Goal: Task Accomplishment & Management: Use online tool/utility

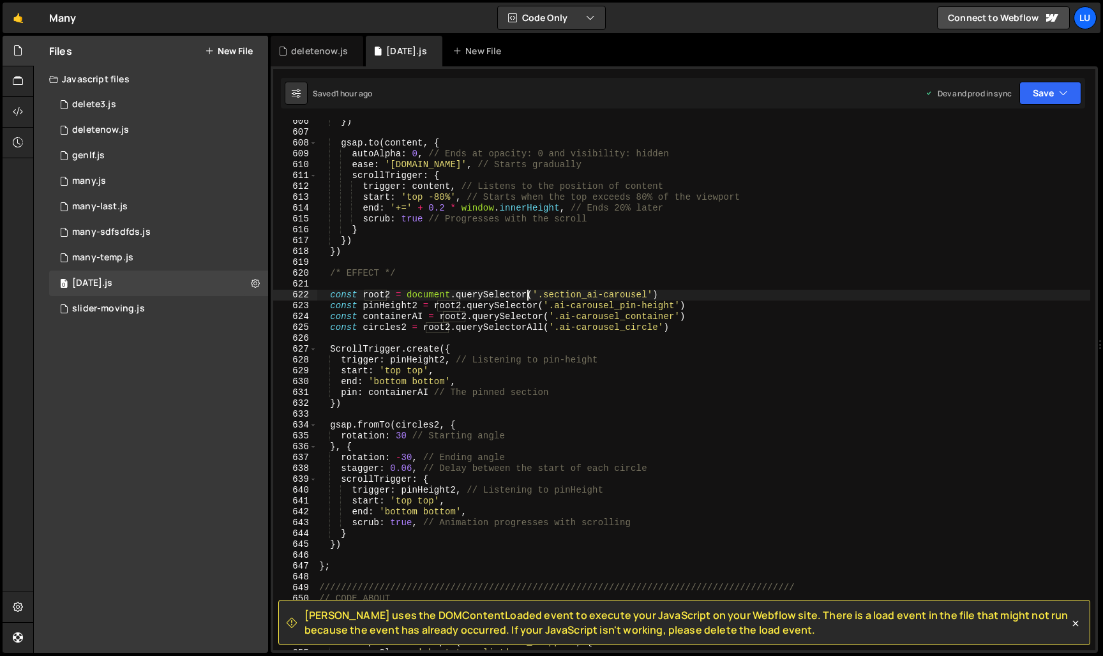
scroll to position [6568, 0]
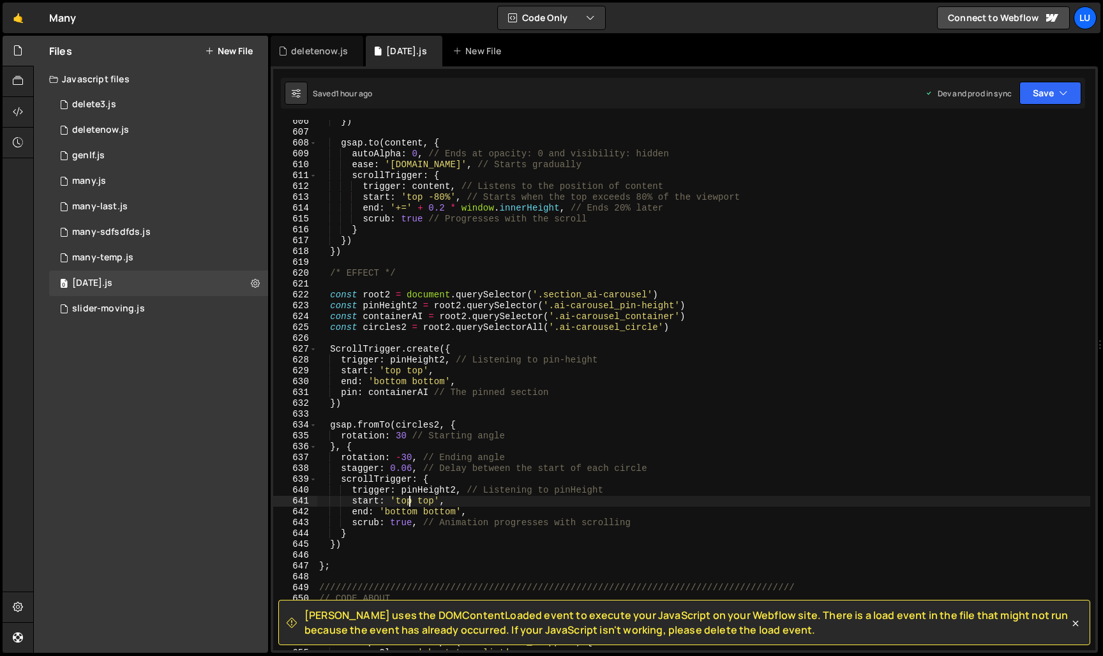
click at [408, 504] on div "}) gsap . to ( content , { autoAlpha : 0 , // Ends at opacity: 0 and visibility…" at bounding box center [703, 392] width 773 height 552
click at [1065, 91] on icon "button" at bounding box center [1063, 93] width 9 height 13
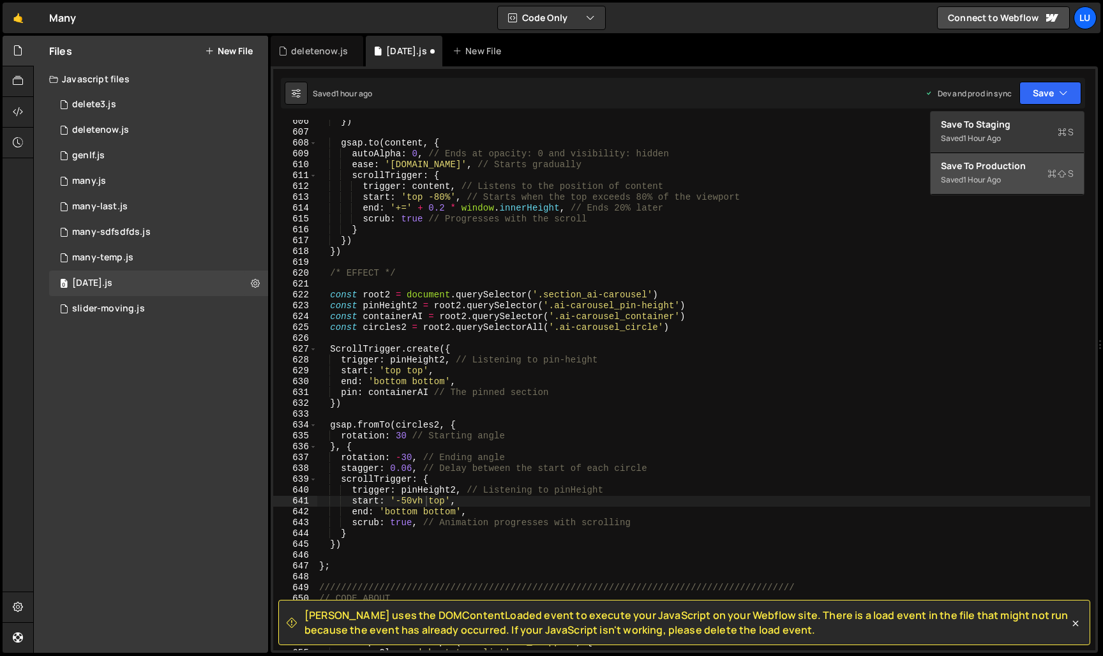
click at [1030, 158] on button "Save to Production S Saved 1 hour ago" at bounding box center [1006, 173] width 153 height 41
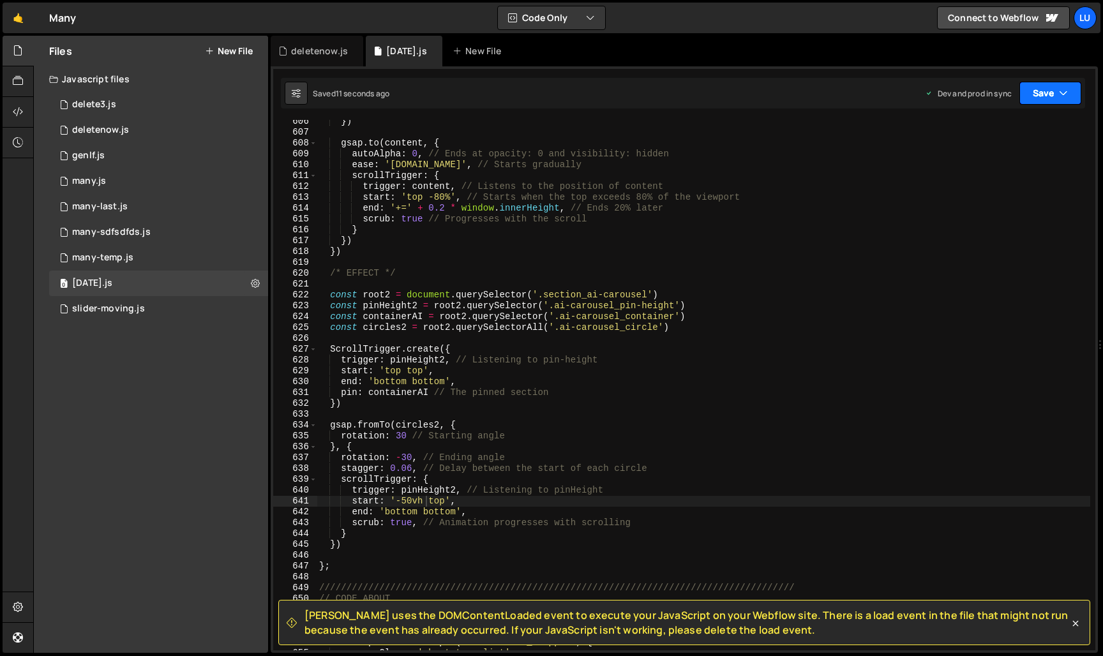
click at [1068, 100] on button "Save" at bounding box center [1050, 93] width 62 height 23
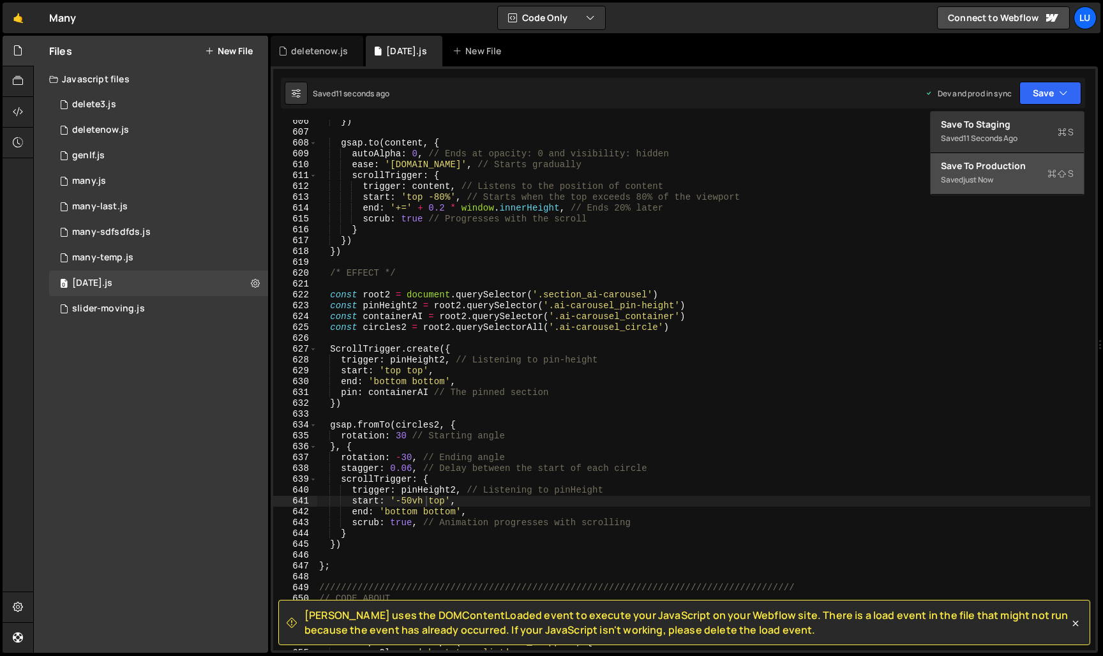
click at [1047, 167] on div "Save to Production S" at bounding box center [1007, 166] width 133 height 13
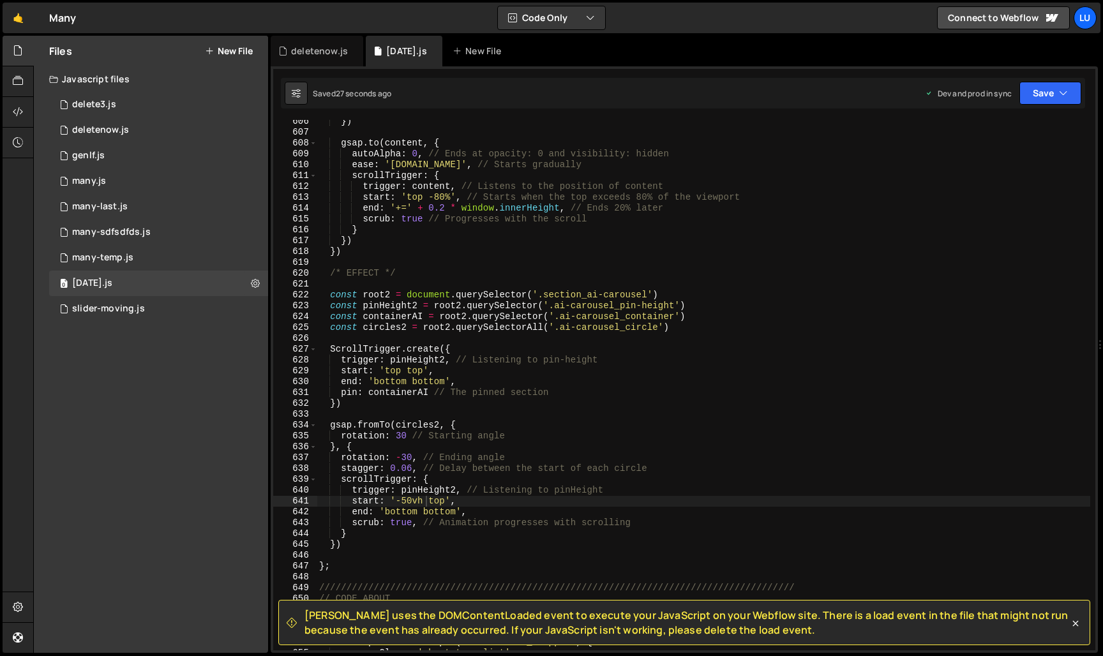
click at [411, 499] on div "}) gsap . to ( content , { autoAlpha : 0 , // Ends at opacity: 0 and visibility…" at bounding box center [703, 392] width 773 height 552
click at [1039, 98] on button "Save" at bounding box center [1050, 93] width 62 height 23
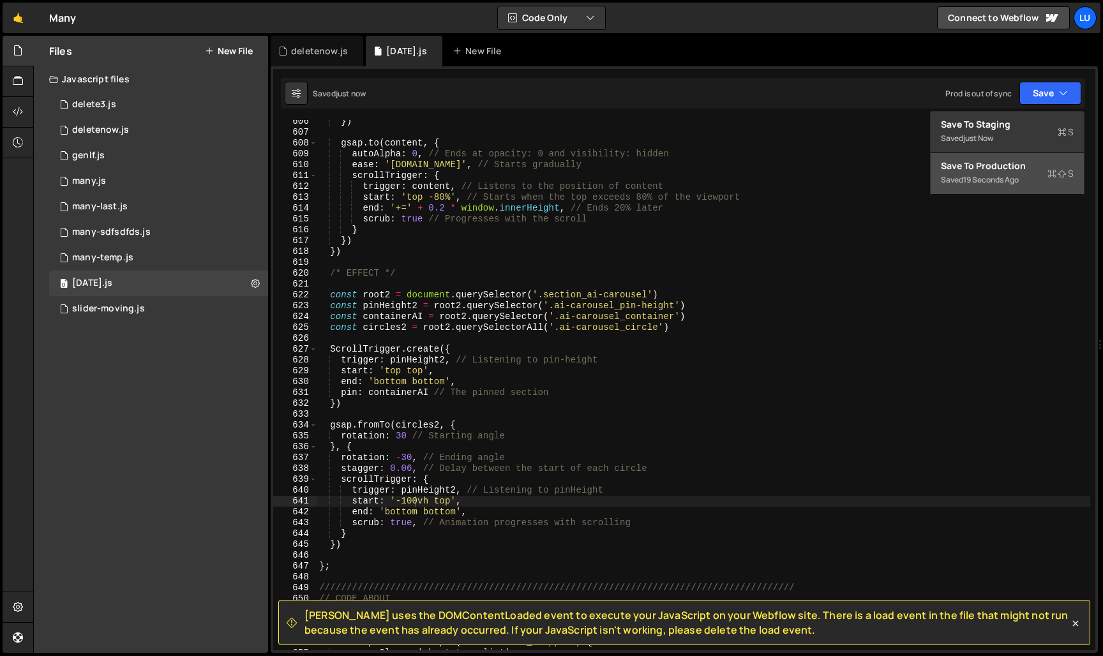
click at [1002, 164] on div "Save to Production S" at bounding box center [1007, 166] width 133 height 13
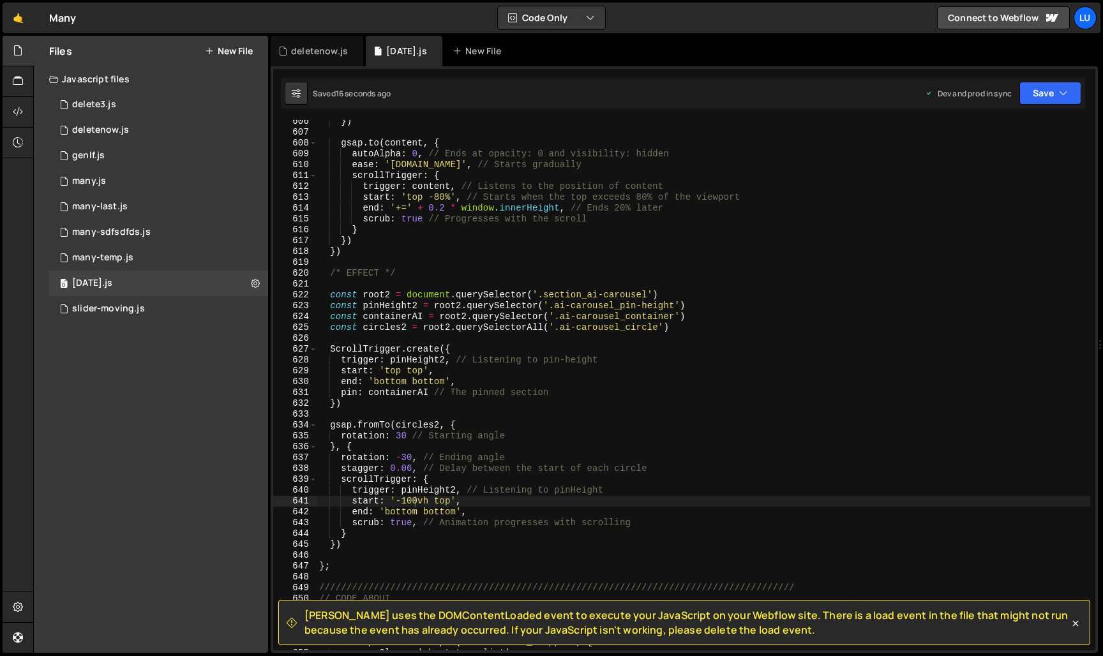
click at [416, 502] on div "}) gsap . to ( content , { autoAlpha : 0 , // Ends at opacity: 0 and visibility…" at bounding box center [703, 392] width 773 height 552
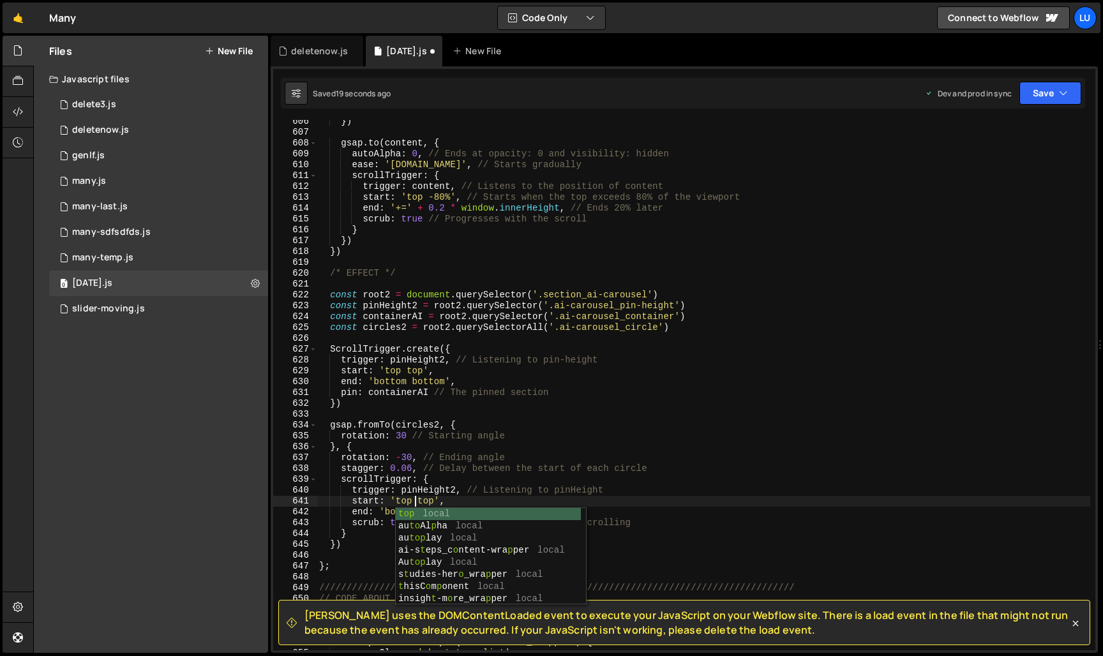
click at [472, 495] on div "}) gsap . to ( content , { autoAlpha : 0 , // Ends at opacity: 0 and visibility…" at bounding box center [703, 392] width 773 height 552
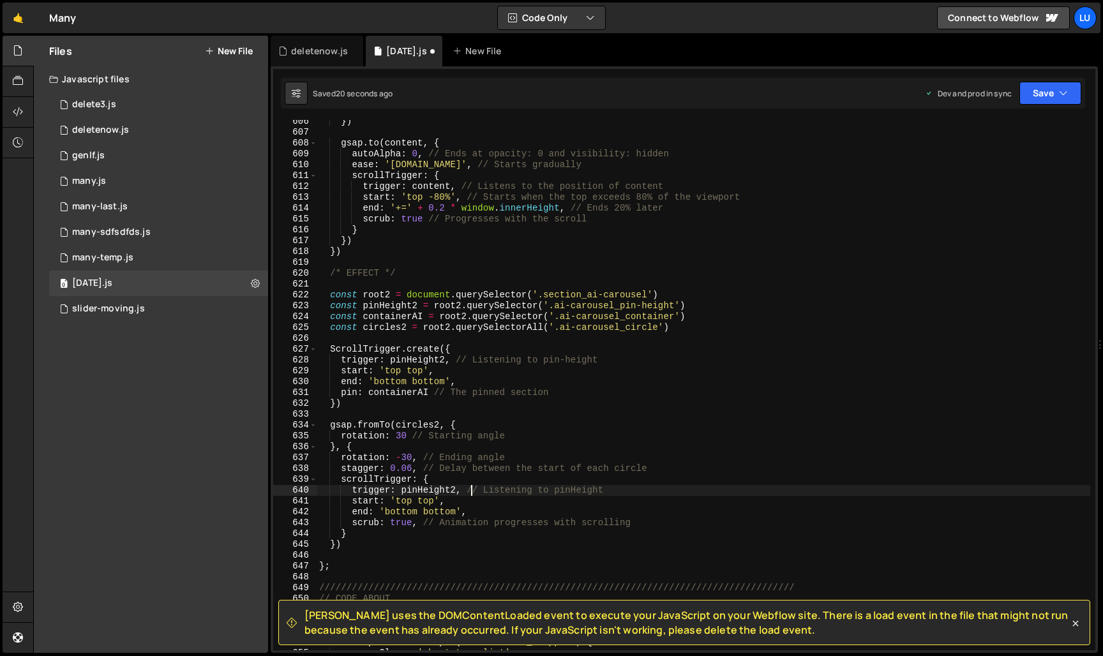
click at [427, 505] on div "}) gsap . to ( content , { autoAlpha : 0 , // Ends at opacity: 0 and visibility…" at bounding box center [703, 392] width 773 height 552
click at [1042, 87] on button "Save" at bounding box center [1050, 93] width 62 height 23
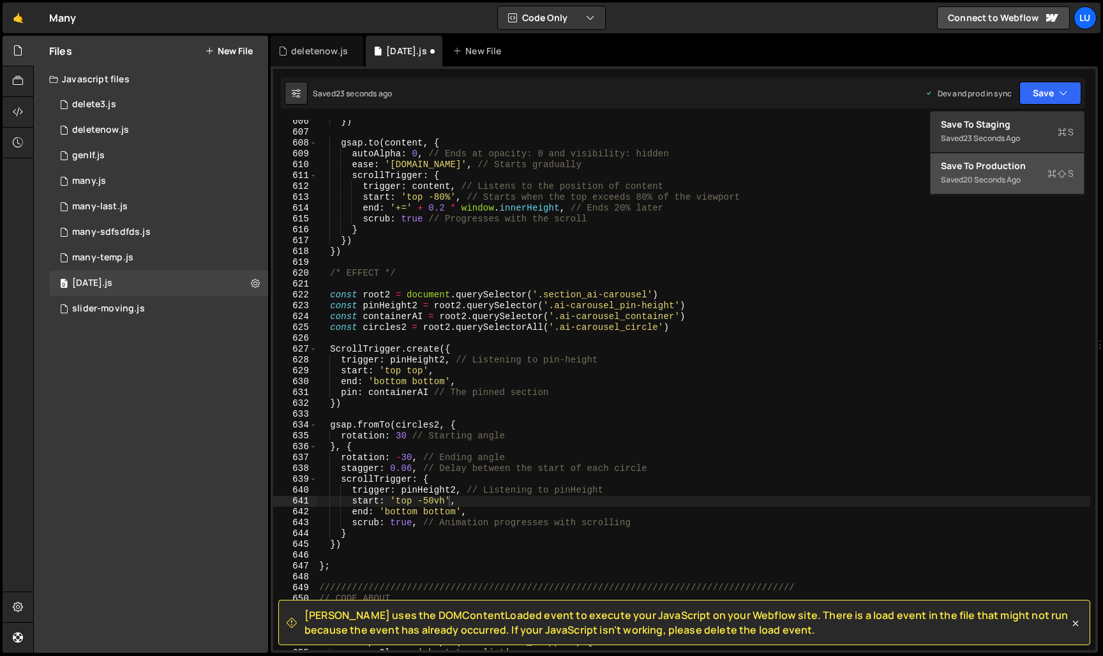
click at [1024, 166] on div "Save to Production S" at bounding box center [1007, 166] width 133 height 13
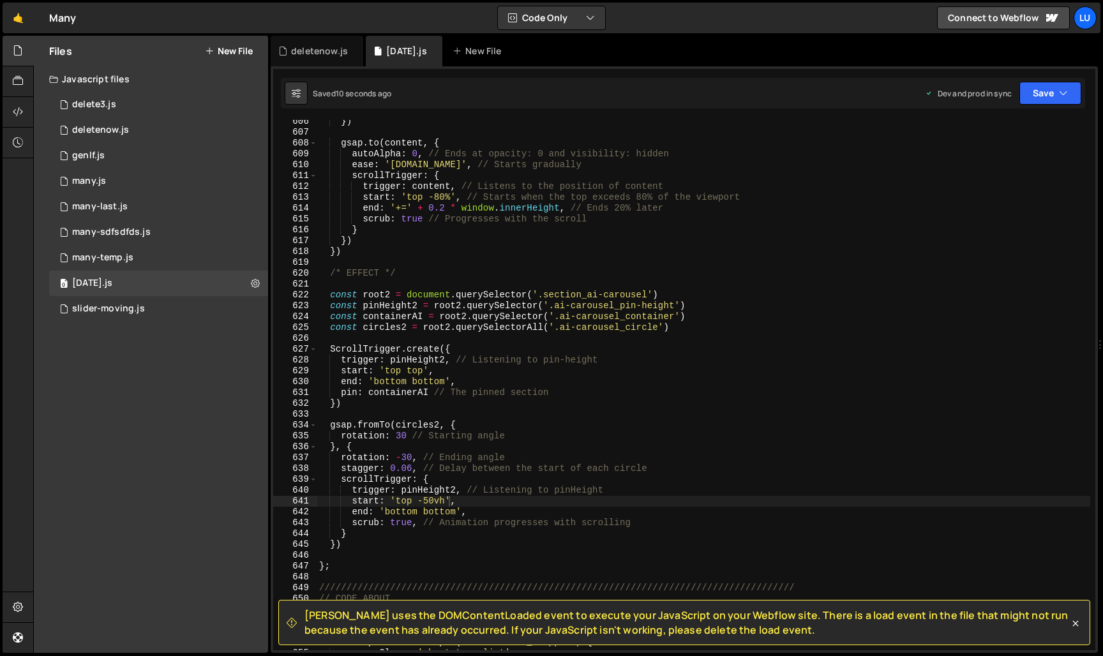
click at [469, 494] on div "}) gsap . to ( content , { autoAlpha : 0 , // Ends at opacity: 0 and visibility…" at bounding box center [703, 392] width 773 height 552
click at [468, 501] on div "}) gsap . to ( content , { autoAlpha : 0 , // Ends at opacity: 0 and visibility…" at bounding box center [703, 392] width 773 height 552
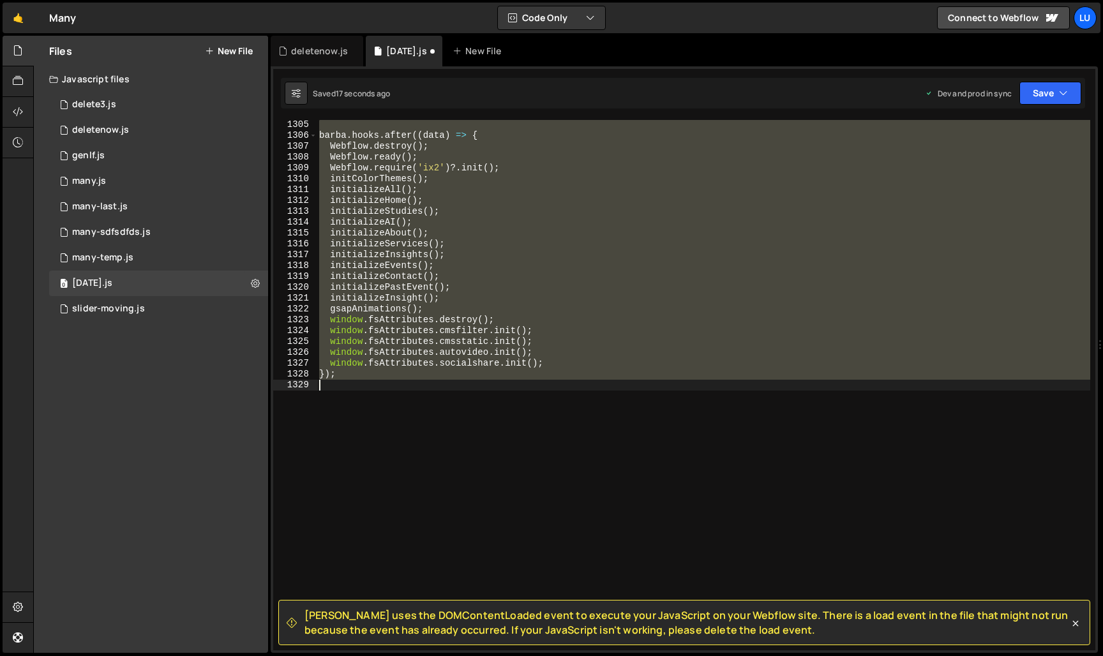
scroll to position [6678, 0]
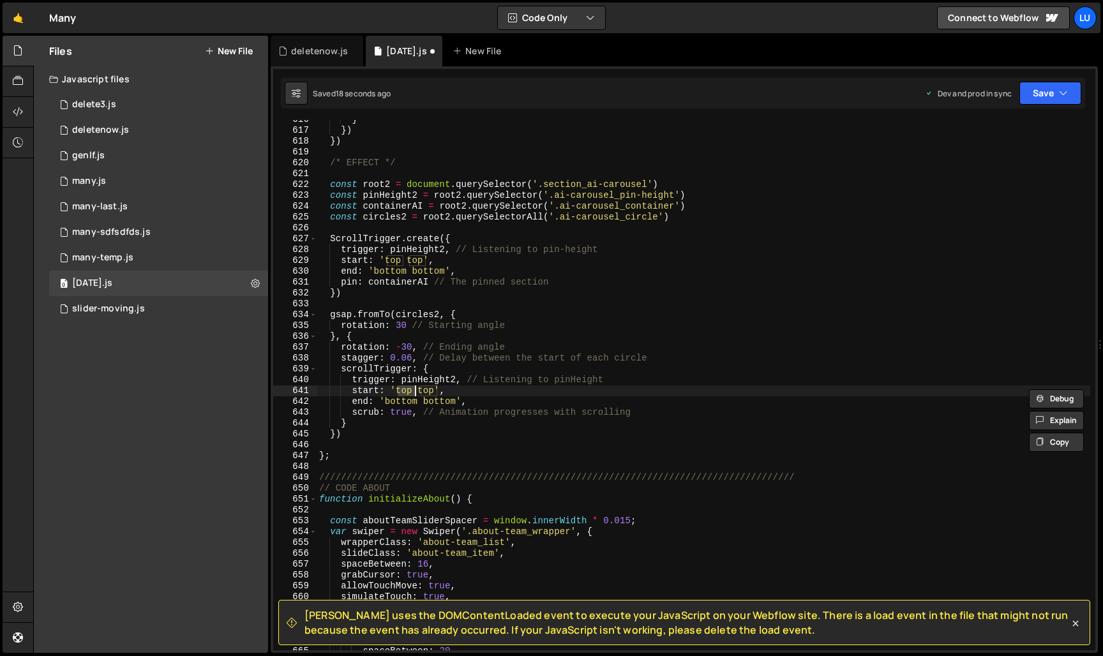
click at [481, 451] on div "} }) }) /* EFFECT */ const root2 = document . querySelector ( '.section_ai-caro…" at bounding box center [703, 390] width 773 height 552
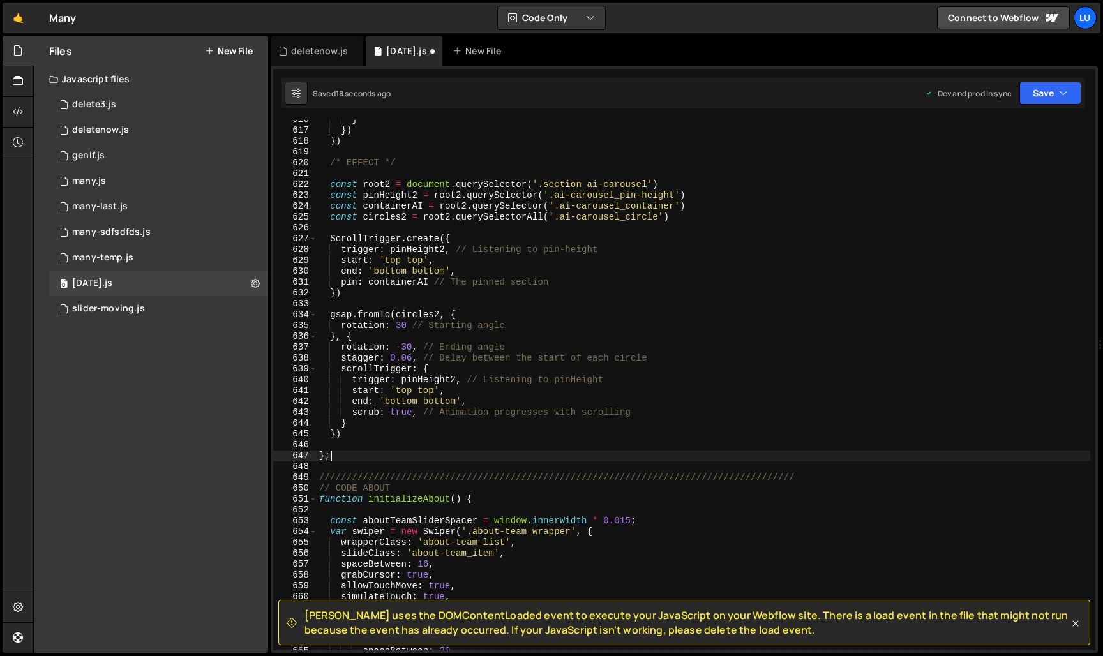
scroll to position [0, 0]
click at [685, 409] on div "} }) }) /* EFFECT */ const root2 = document . querySelector ( '.section_ai-caro…" at bounding box center [703, 390] width 773 height 552
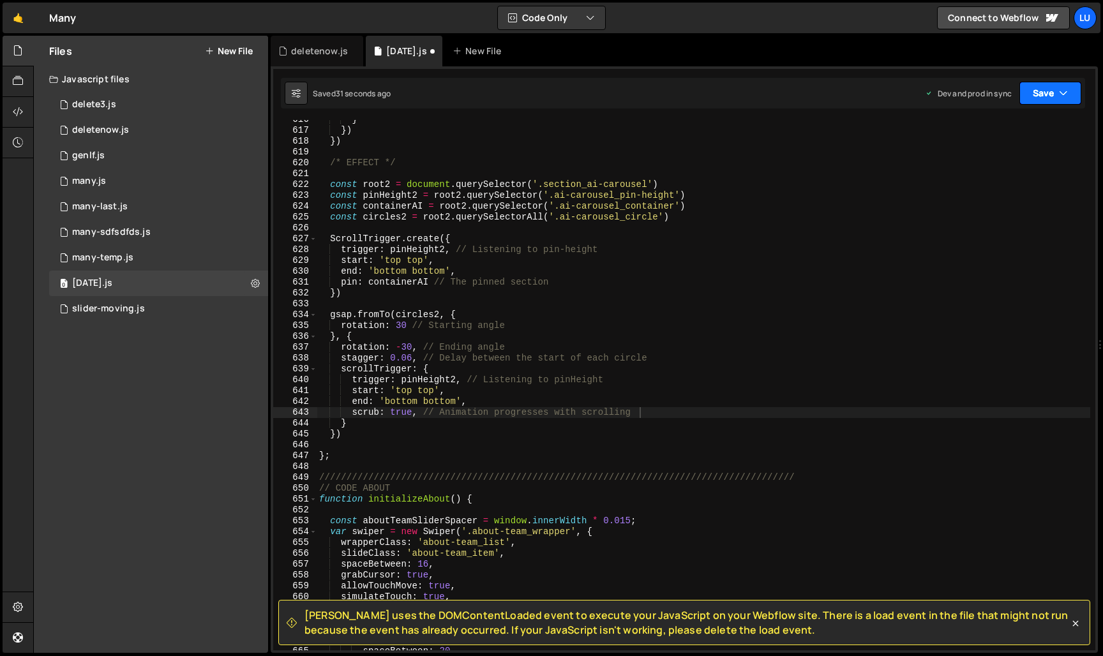
click at [1036, 92] on button "Save" at bounding box center [1050, 93] width 62 height 23
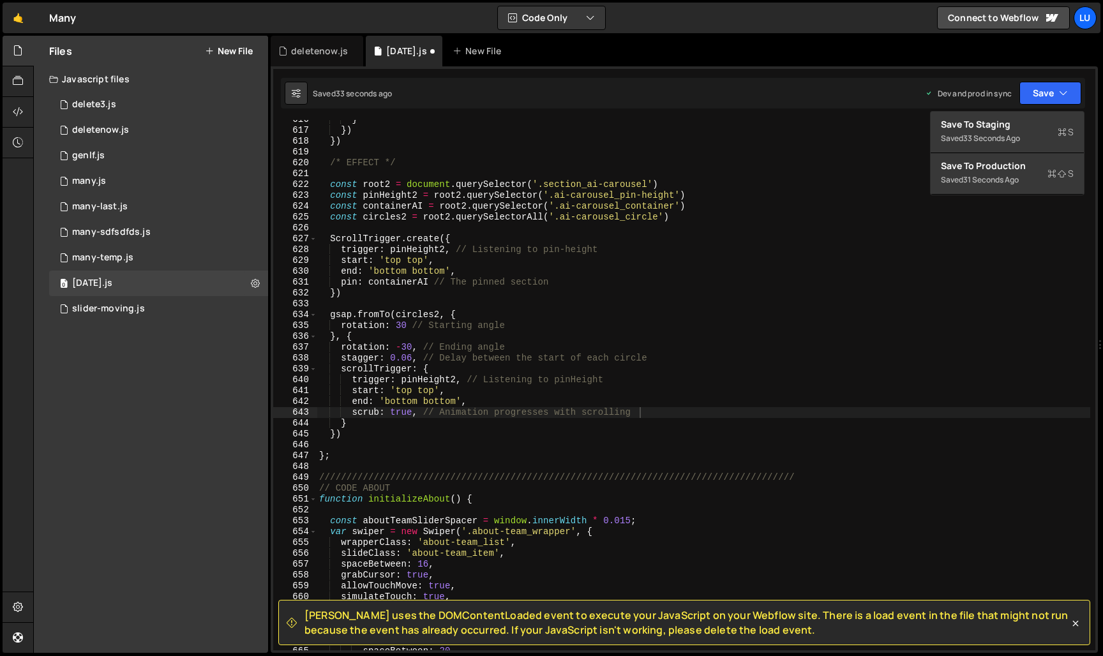
type textarea "const pinHeight2 = root2.querySelector('.ai-carousel_pin-height')"
click at [910, 195] on div "} }) }) /* EFFECT */ const root2 = document . querySelector ( '.section_ai-caro…" at bounding box center [703, 390] width 773 height 552
